Goal: Information Seeking & Learning: Compare options

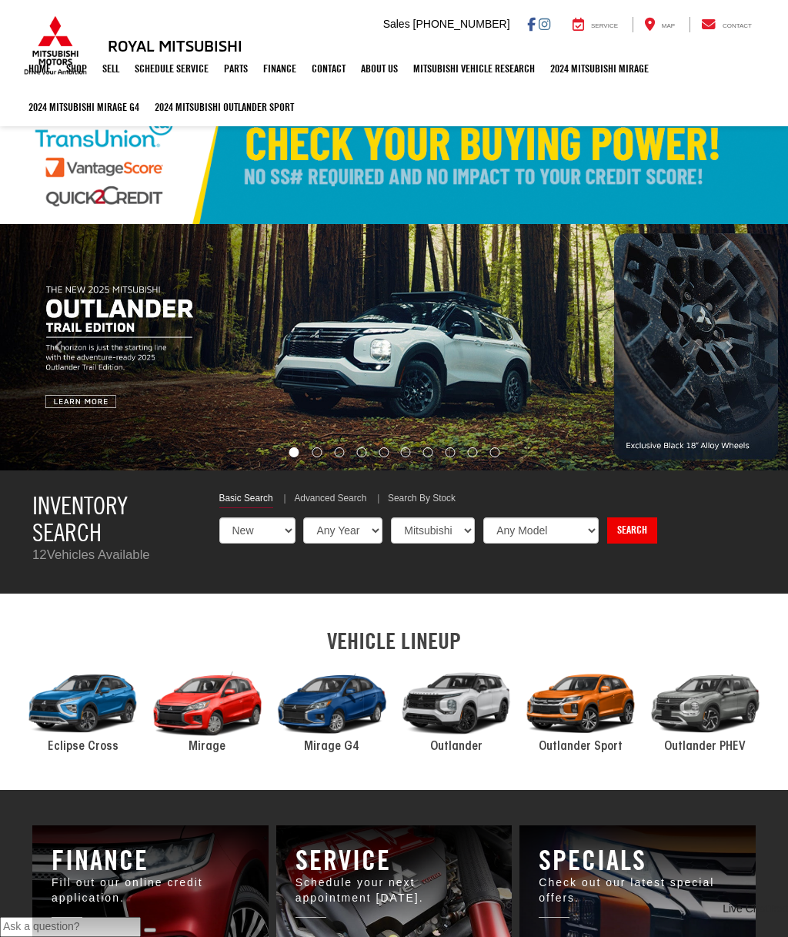
select select "Mitsubishi"
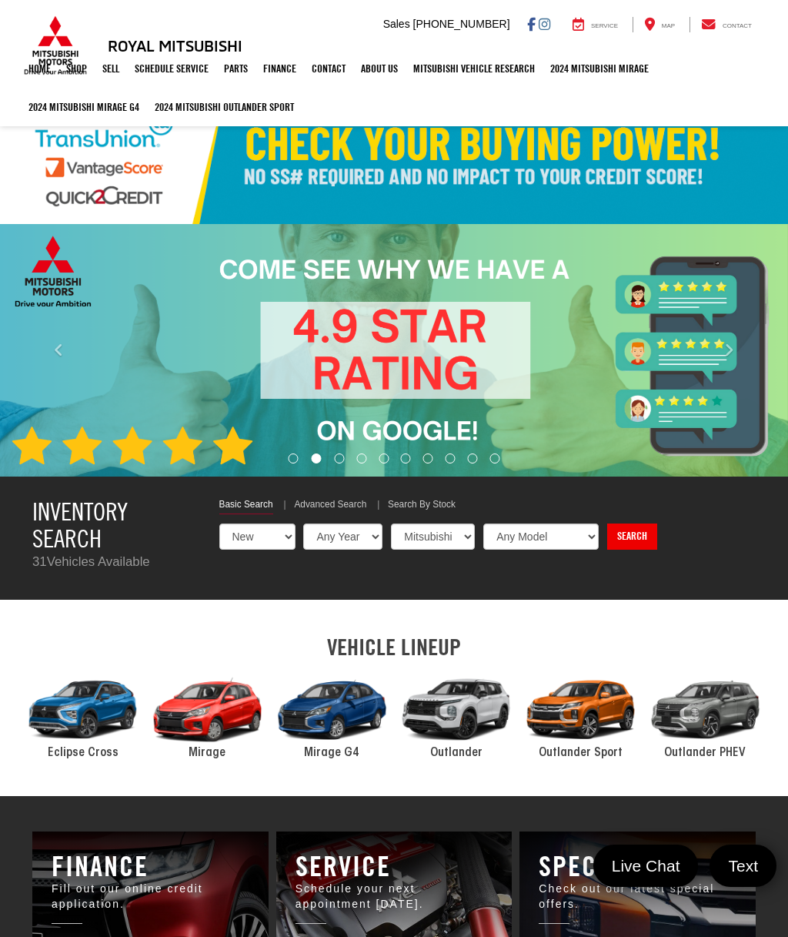
click at [566, 706] on div "2024 Mitsubishi Outlander Sport" at bounding box center [581, 709] width 125 height 84
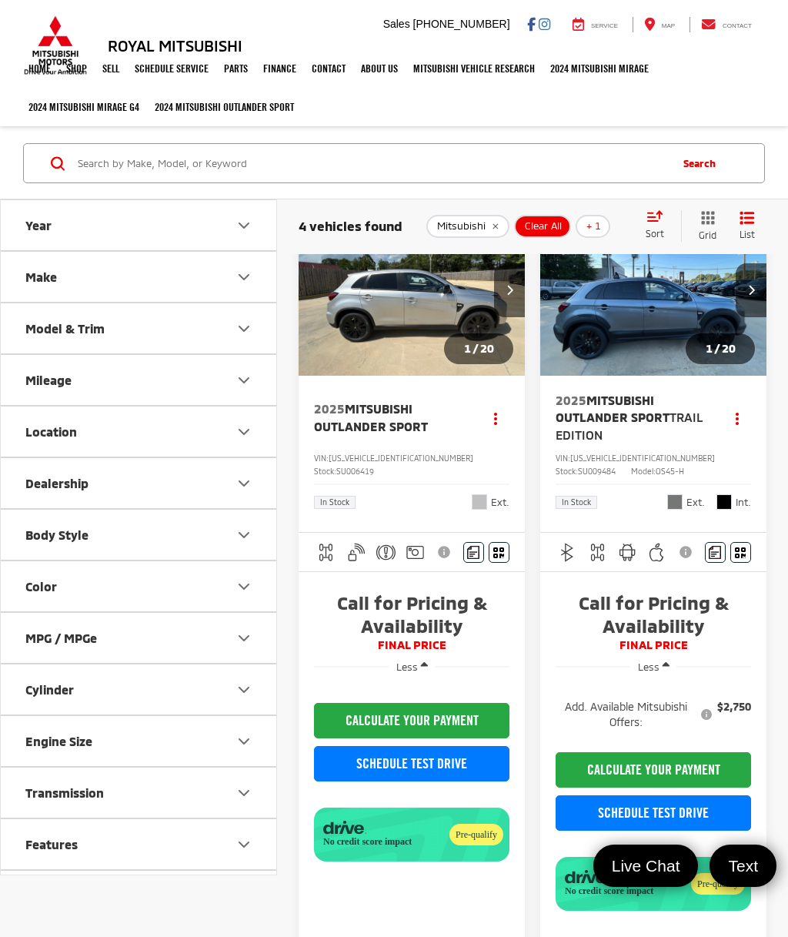
scroll to position [12, 0]
click at [684, 762] on button "CALCULATE YOUR PAYMENT" at bounding box center [653, 770] width 195 height 35
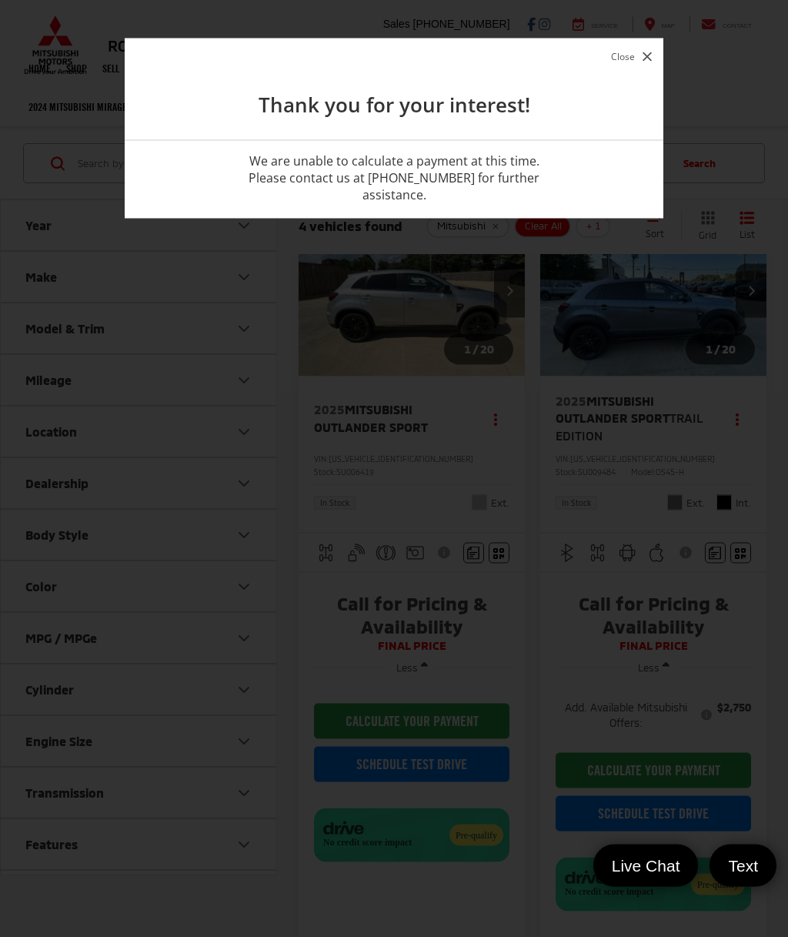
scroll to position [12, 0]
click at [655, 63] on button "Close" at bounding box center [631, 56] width 48 height 21
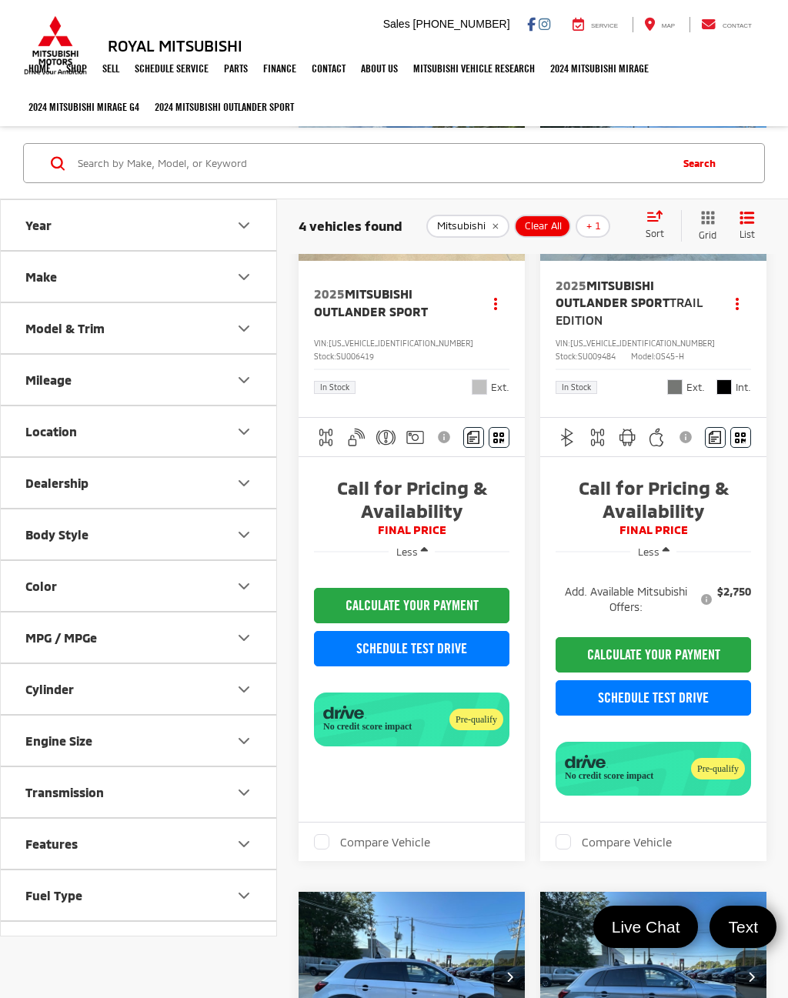
scroll to position [143, 0]
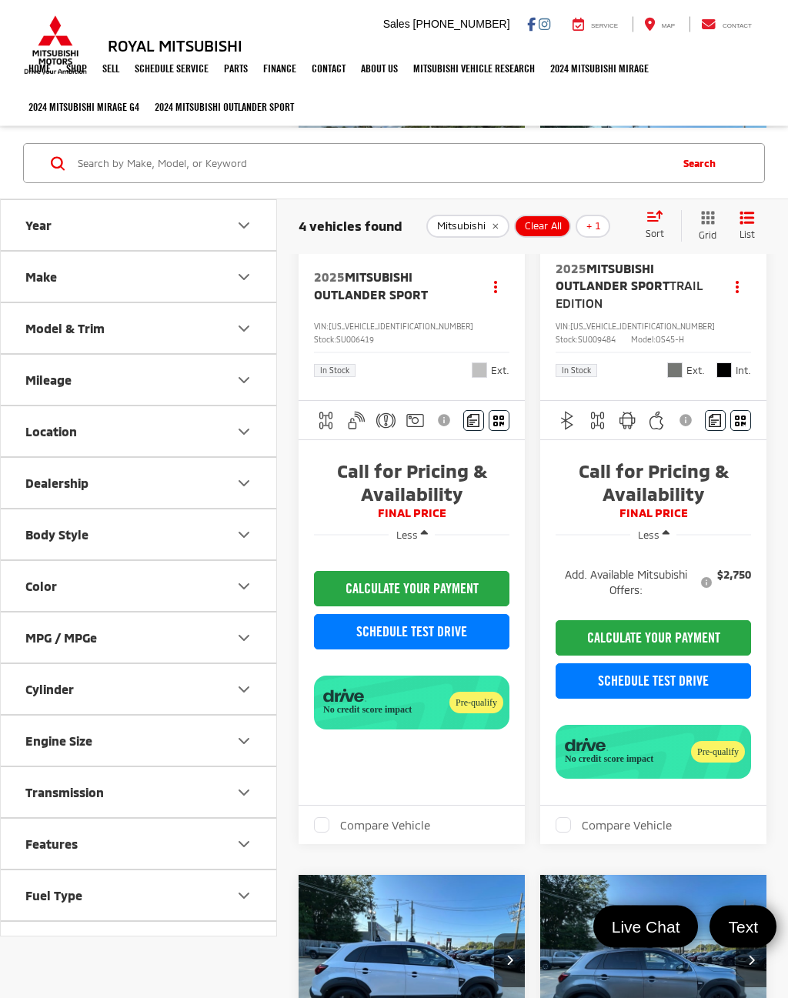
click at [569, 827] on label "Compare Vehicle" at bounding box center [614, 825] width 116 height 15
click at [0, 0] on input "Compare Vehicle" at bounding box center [0, 0] width 0 height 0
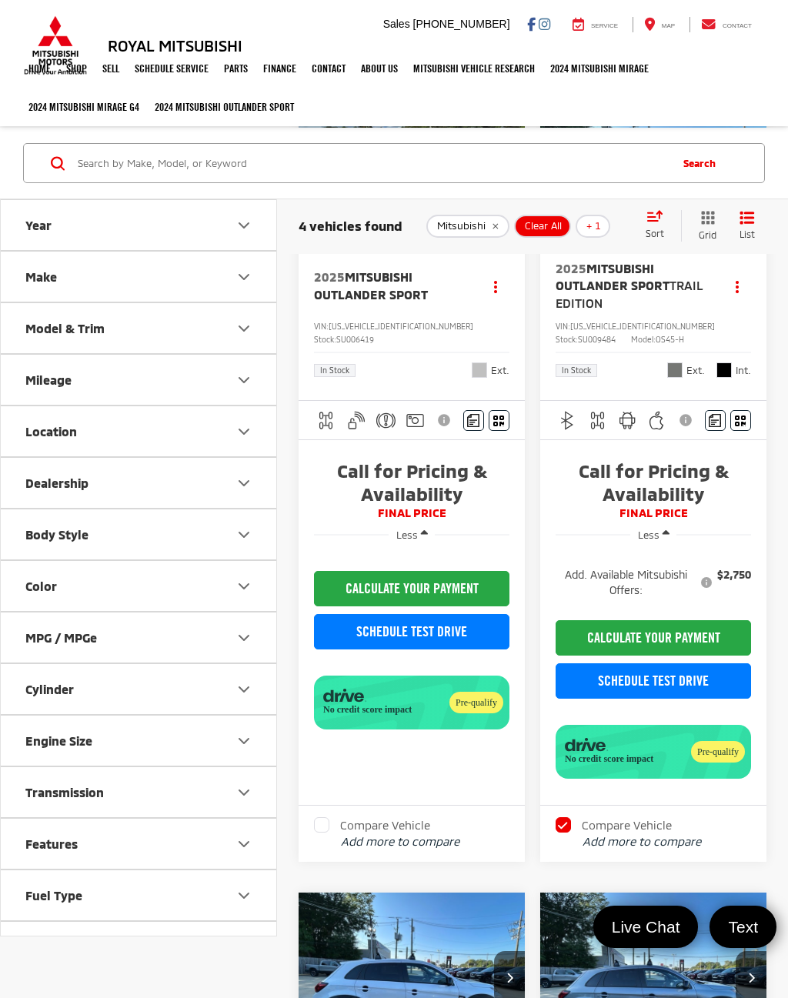
click at [330, 820] on label "Compare Vehicle" at bounding box center [372, 824] width 116 height 15
click at [0, 0] on input "Compare Vehicle" at bounding box center [0, 0] width 0 height 0
click at [407, 842] on button "View comparison" at bounding box center [391, 842] width 100 height 18
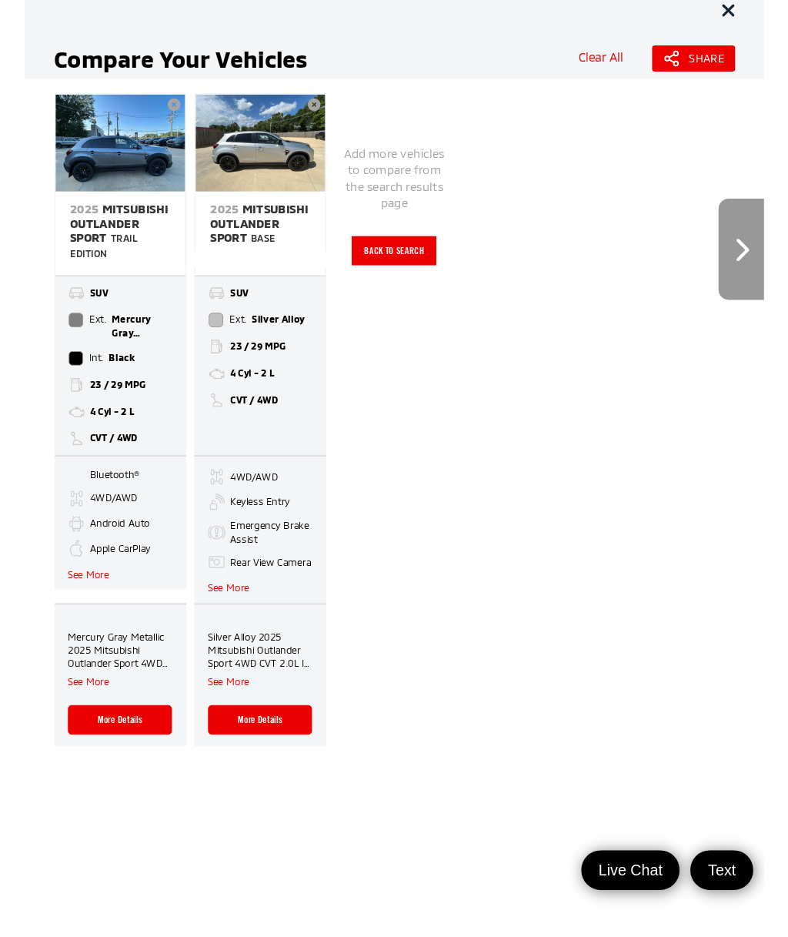
scroll to position [0, 0]
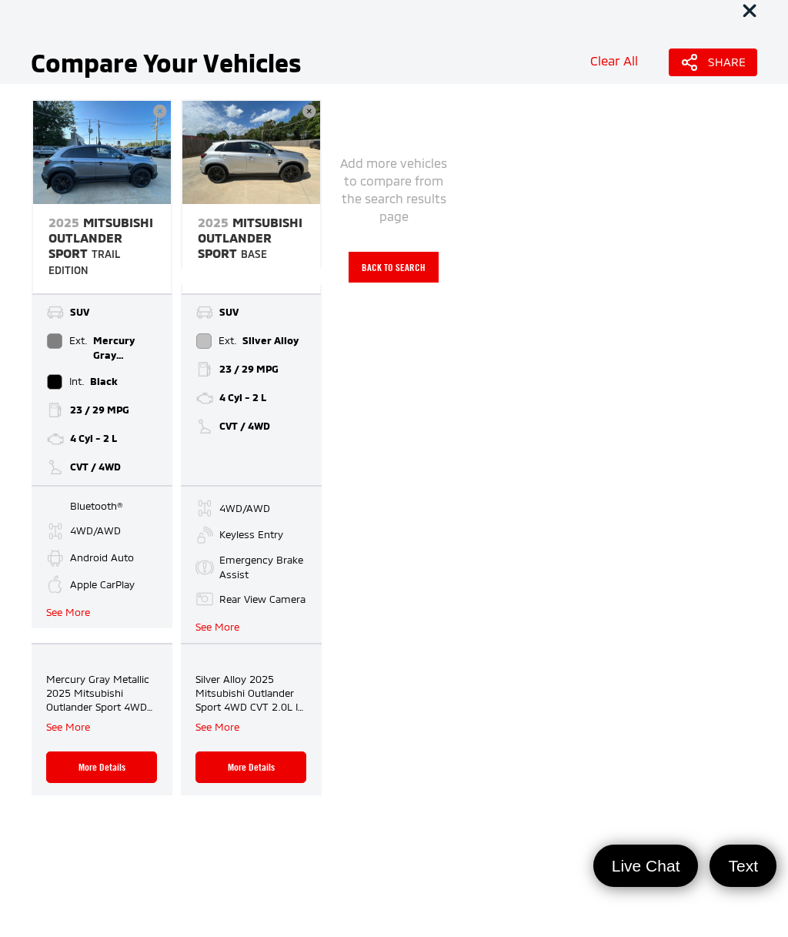
click at [75, 615] on button "See More" at bounding box center [68, 612] width 44 height 15
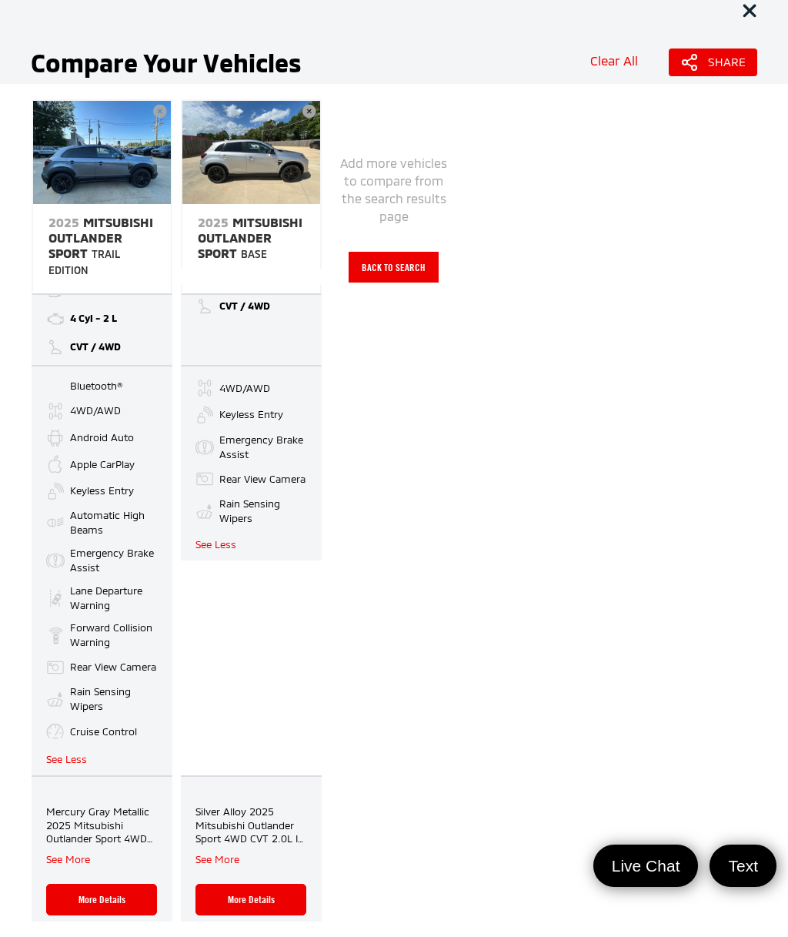
scroll to position [119, 0]
click at [100, 896] on link "More Details" at bounding box center [101, 900] width 111 height 32
